Goal: Task Accomplishment & Management: Use online tool/utility

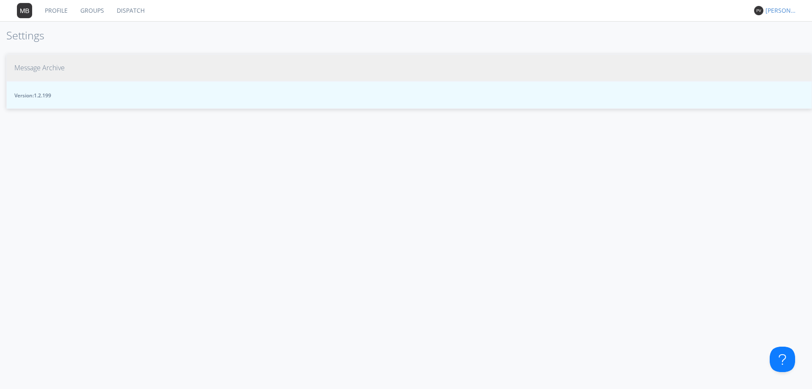
click at [129, 10] on link "Dispatch" at bounding box center [130, 10] width 41 height 21
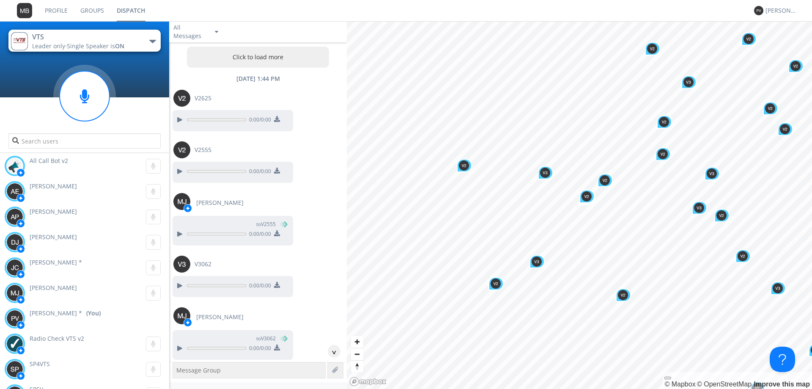
click at [260, 57] on button "Click to load more" at bounding box center [258, 57] width 142 height 21
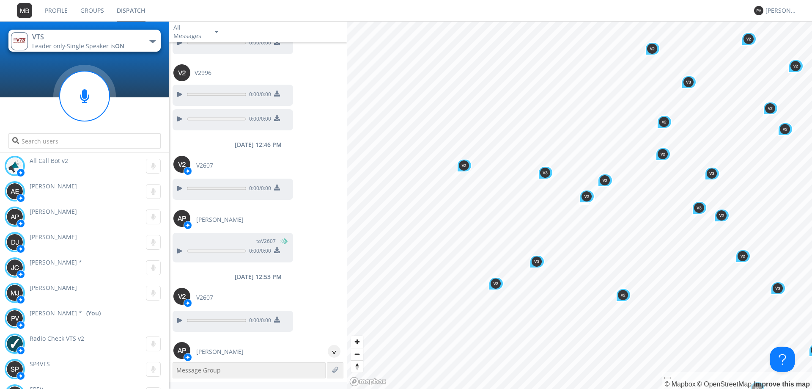
scroll to position [23087, 0]
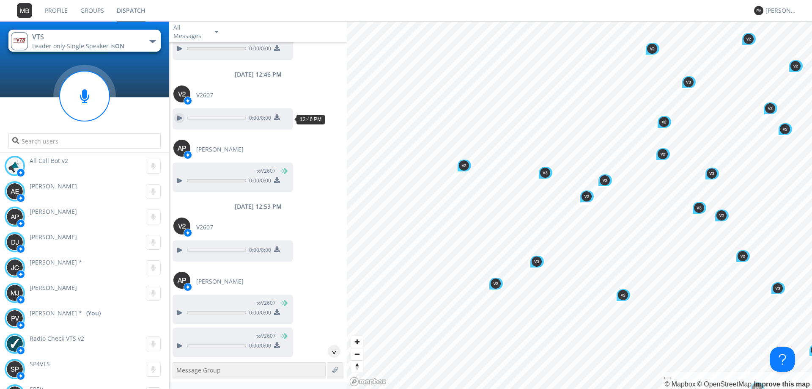
click at [179, 119] on div at bounding box center [179, 118] width 10 height 10
click at [180, 250] on div at bounding box center [179, 250] width 10 height 10
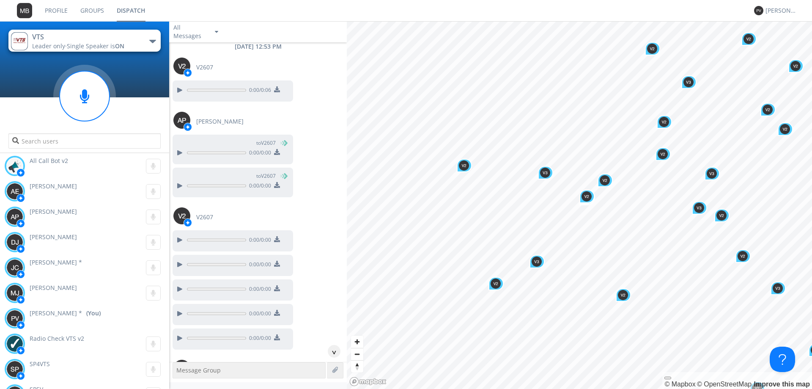
scroll to position [23340, 0]
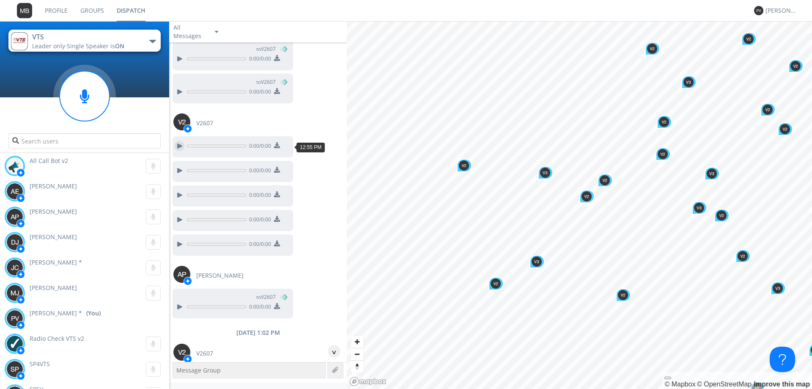
click at [179, 148] on div at bounding box center [179, 146] width 10 height 10
click at [177, 170] on div at bounding box center [179, 170] width 10 height 10
click at [182, 196] on div at bounding box center [179, 195] width 10 height 10
click at [179, 218] on div at bounding box center [179, 219] width 10 height 10
click at [178, 244] on div at bounding box center [179, 244] width 10 height 10
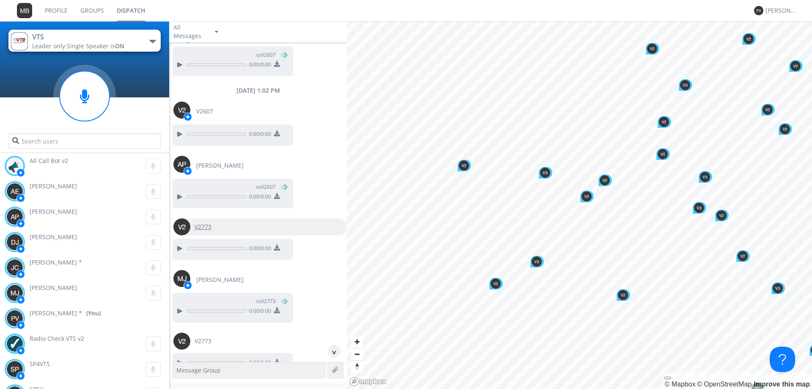
scroll to position [23594, 0]
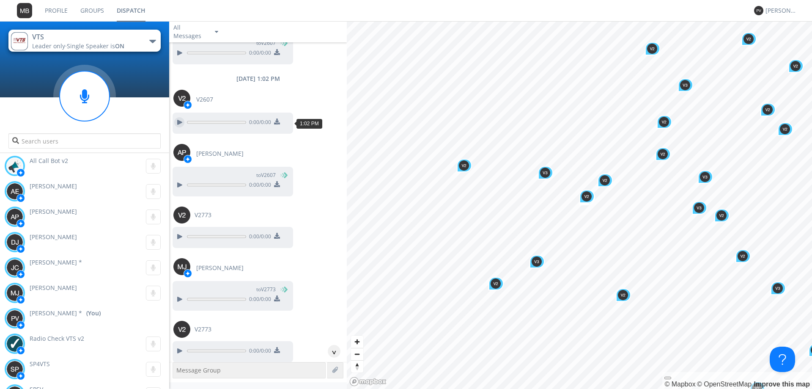
click at [178, 123] on div at bounding box center [179, 122] width 10 height 10
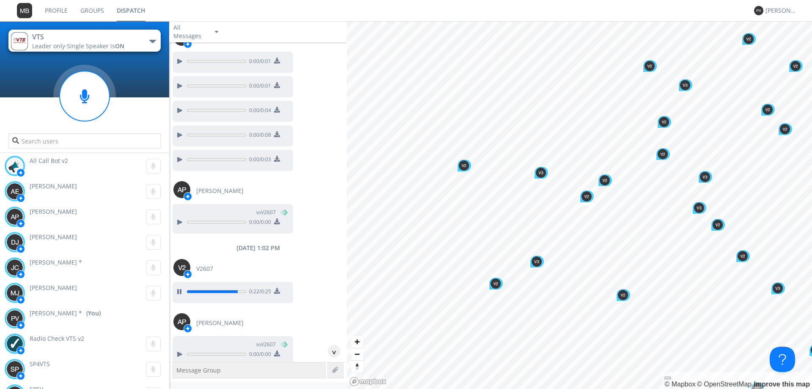
scroll to position [23467, 0]
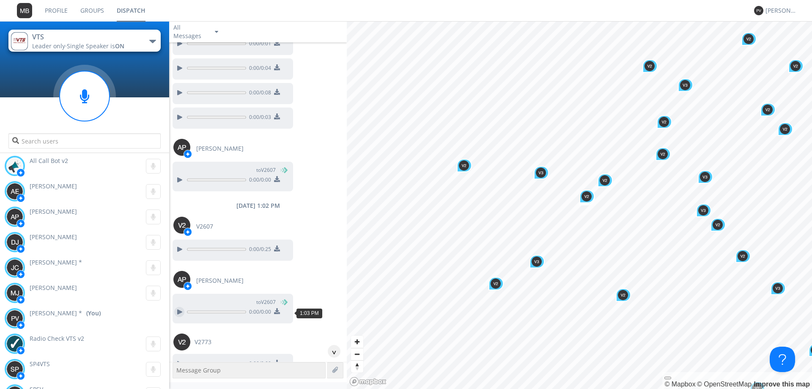
click at [178, 311] on div at bounding box center [179, 312] width 10 height 10
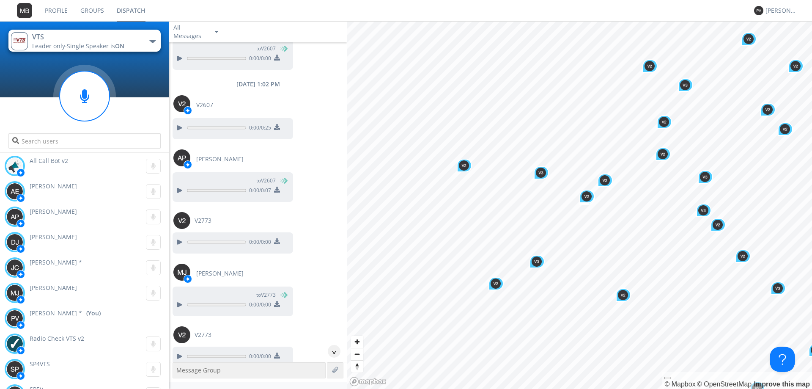
scroll to position [23509, 0]
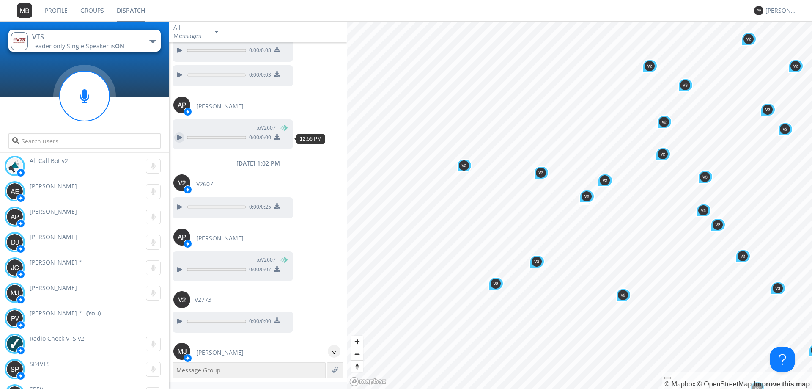
click at [179, 136] on div at bounding box center [179, 137] width 10 height 10
click at [178, 138] on div at bounding box center [179, 137] width 10 height 10
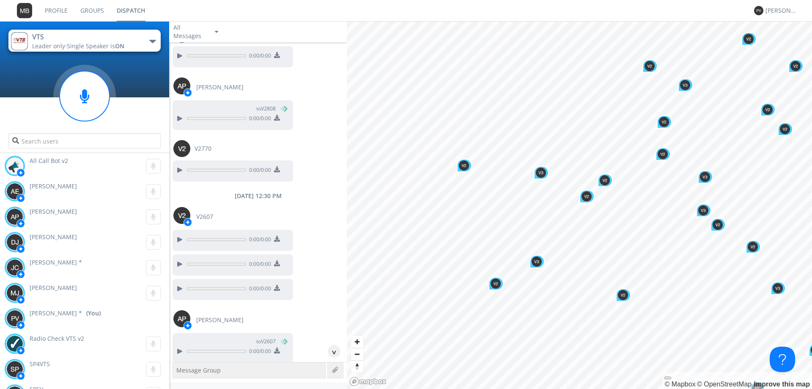
scroll to position [21861, 0]
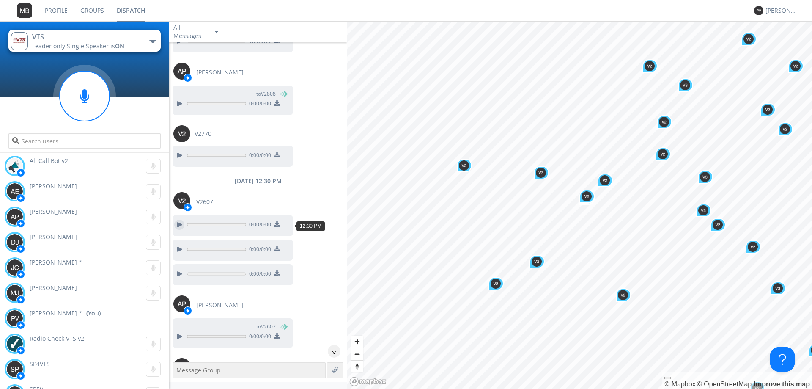
click at [180, 223] on div at bounding box center [179, 224] width 10 height 10
click at [400, 14] on div "[PERSON_NAME] *" at bounding box center [781, 10] width 32 height 8
click at [400, 29] on div "Settings" at bounding box center [786, 29] width 44 height 15
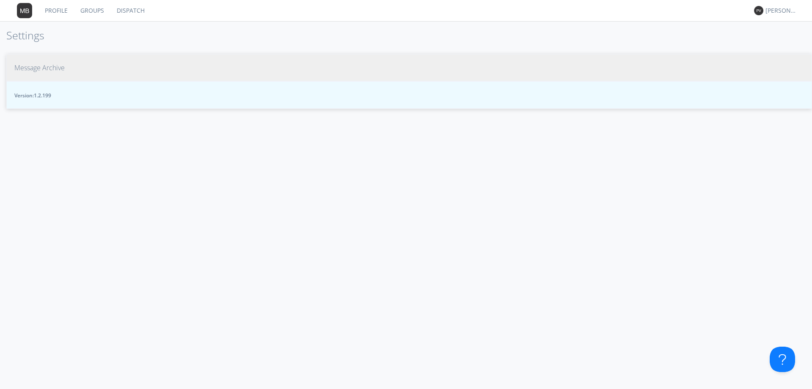
click at [43, 67] on span "Message Archive" at bounding box center [39, 68] width 50 height 10
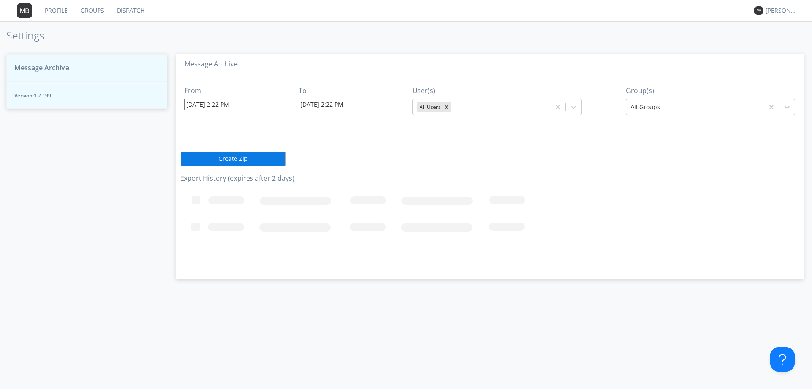
click at [249, 103] on input "[DATE] 2:22 PM" at bounding box center [219, 104] width 70 height 11
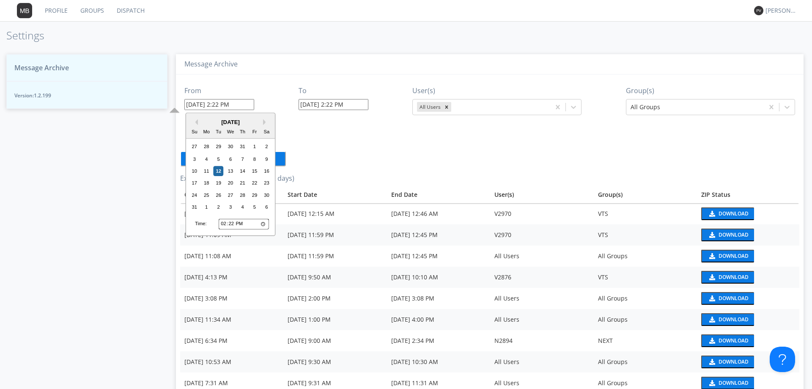
click at [224, 223] on input "14:22" at bounding box center [244, 223] width 50 height 11
type input "13:22"
type input "[DATE] 1:22 PM"
type input "12:22"
type input "[DATE] 12:22 PM"
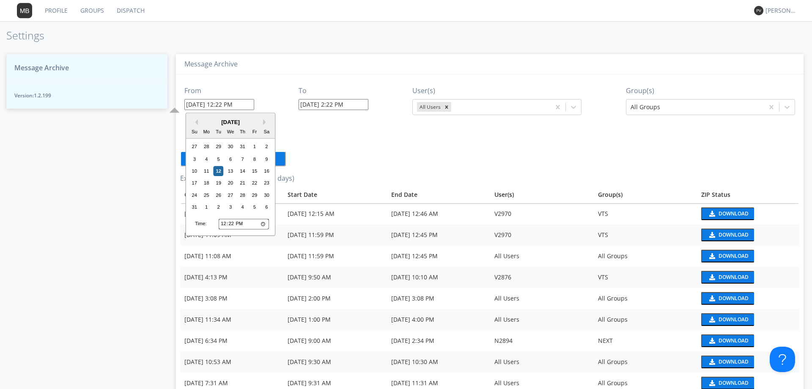
type input "12:03"
type input "[DATE] 12:03 PM"
type input "12:30"
type input "[DATE] 12:30 PM"
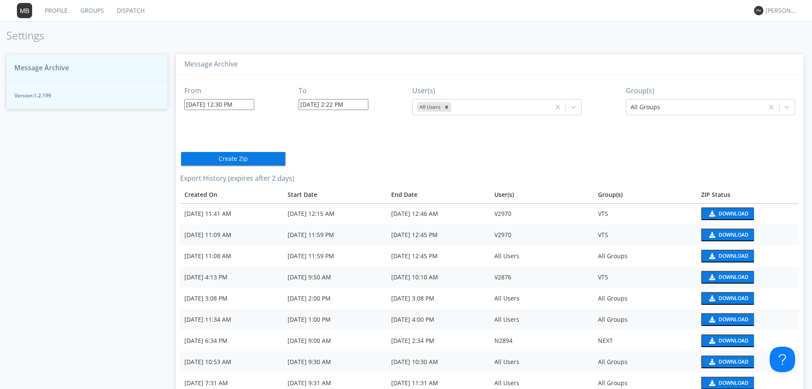
click at [400, 105] on icon "Remove All Users" at bounding box center [447, 107] width 6 height 6
click at [400, 106] on icon at bounding box center [573, 107] width 8 height 8
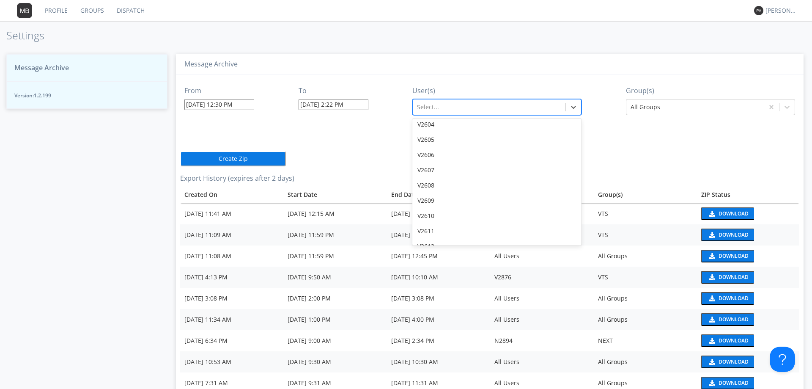
scroll to position [9982, 0]
click at [400, 163] on div "V2607" at bounding box center [496, 170] width 169 height 15
click at [400, 107] on icon at bounding box center [787, 107] width 8 height 8
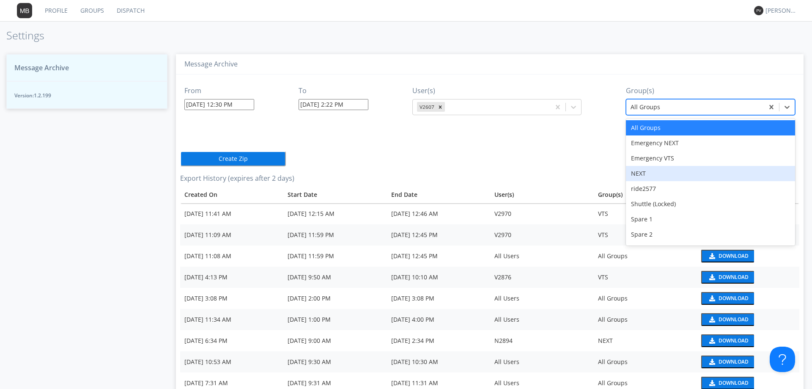
scroll to position [74, 0]
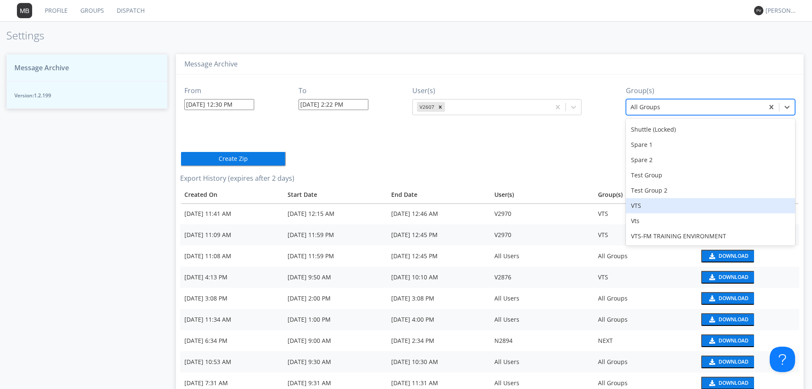
click at [400, 210] on div "VTS" at bounding box center [710, 205] width 169 height 15
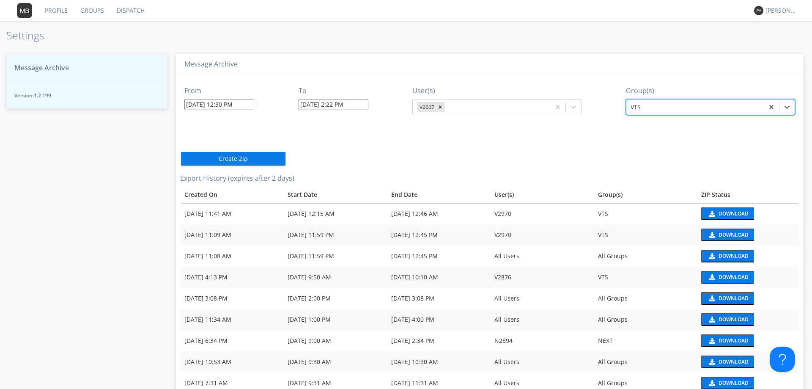
click at [251, 159] on button "Create Zip" at bounding box center [233, 158] width 106 height 15
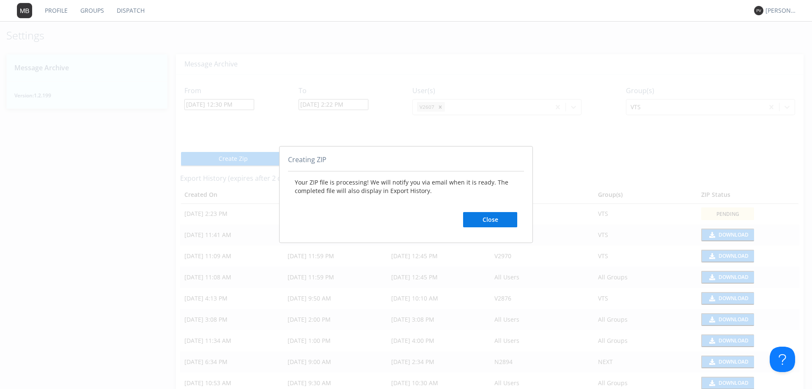
click at [400, 216] on button "Close" at bounding box center [490, 219] width 54 height 15
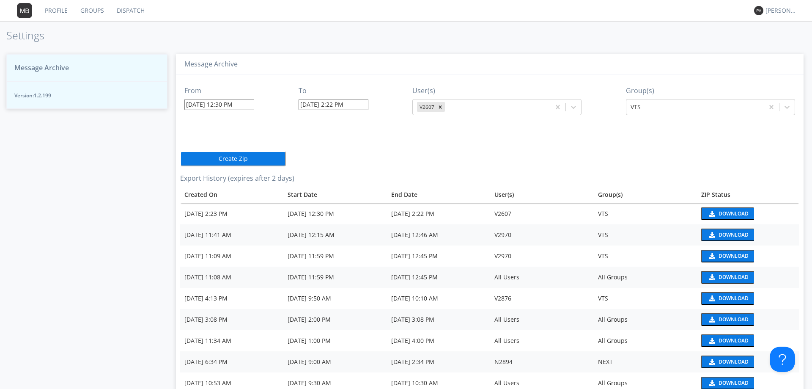
click at [400, 211] on div "Download" at bounding box center [733, 213] width 30 height 5
